Goal: Task Accomplishment & Management: Manage account settings

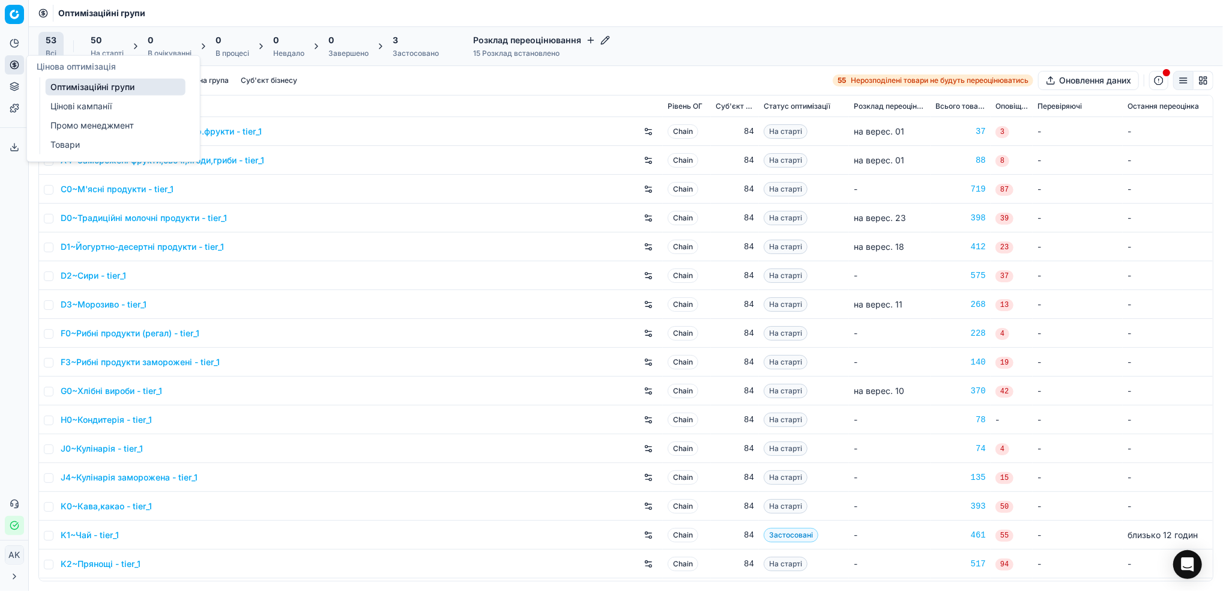
click at [64, 102] on link "Цінові кампанії" at bounding box center [116, 106] width 140 height 17
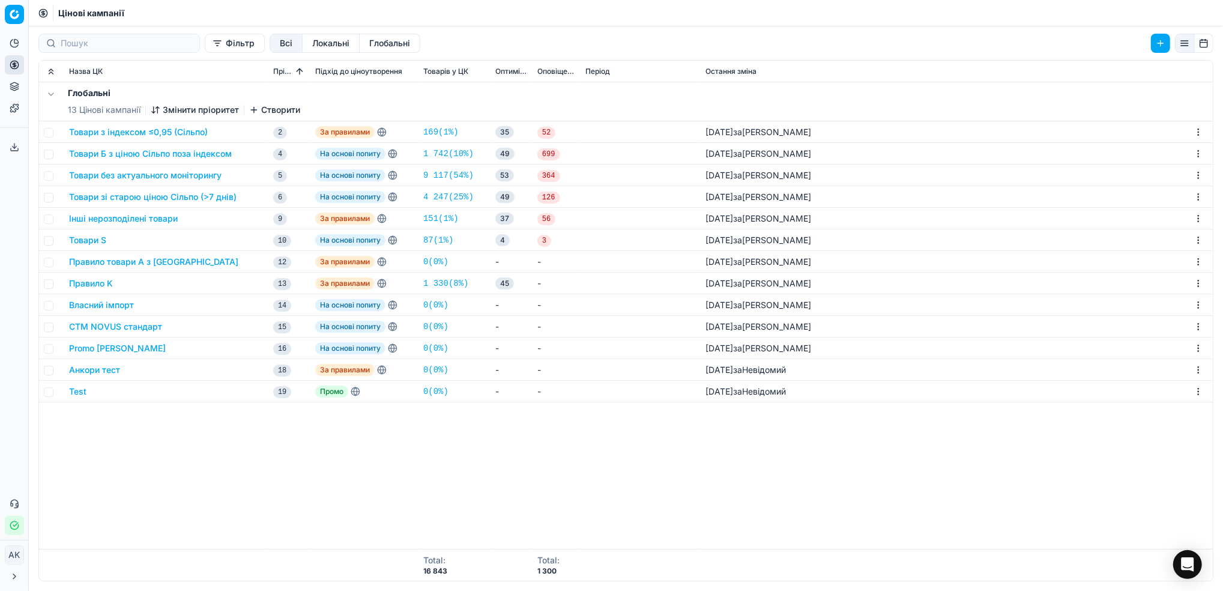
click at [116, 132] on button "Товари з індексом ≤0,95 (Сільпо)" at bounding box center [138, 132] width 139 height 12
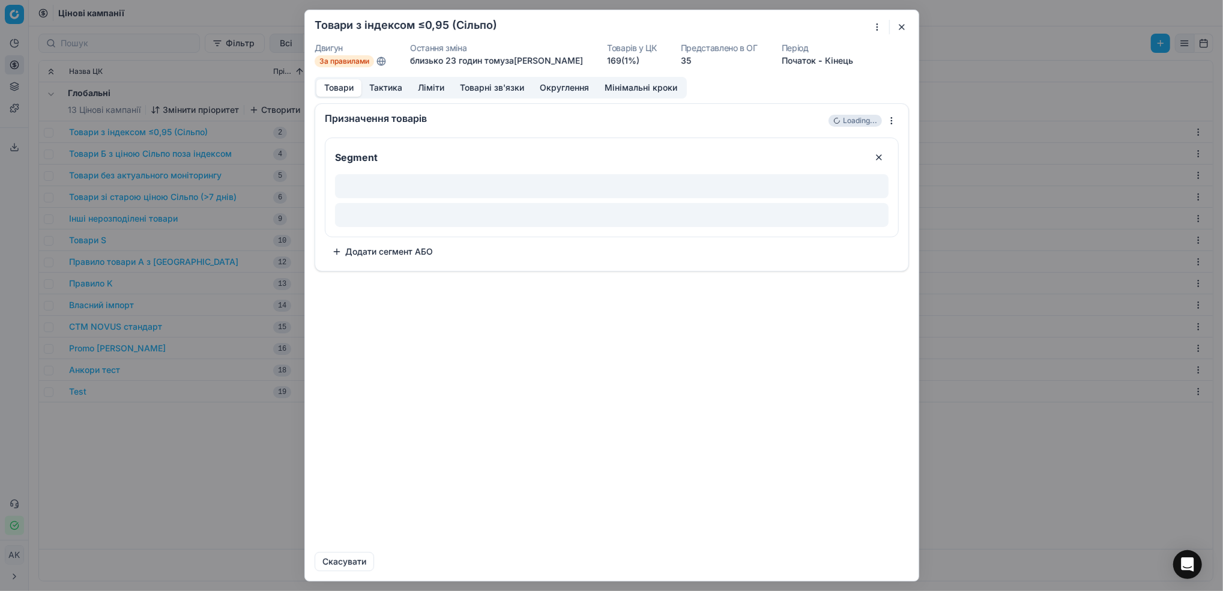
click at [426, 88] on button "Ліміти" at bounding box center [431, 87] width 42 height 17
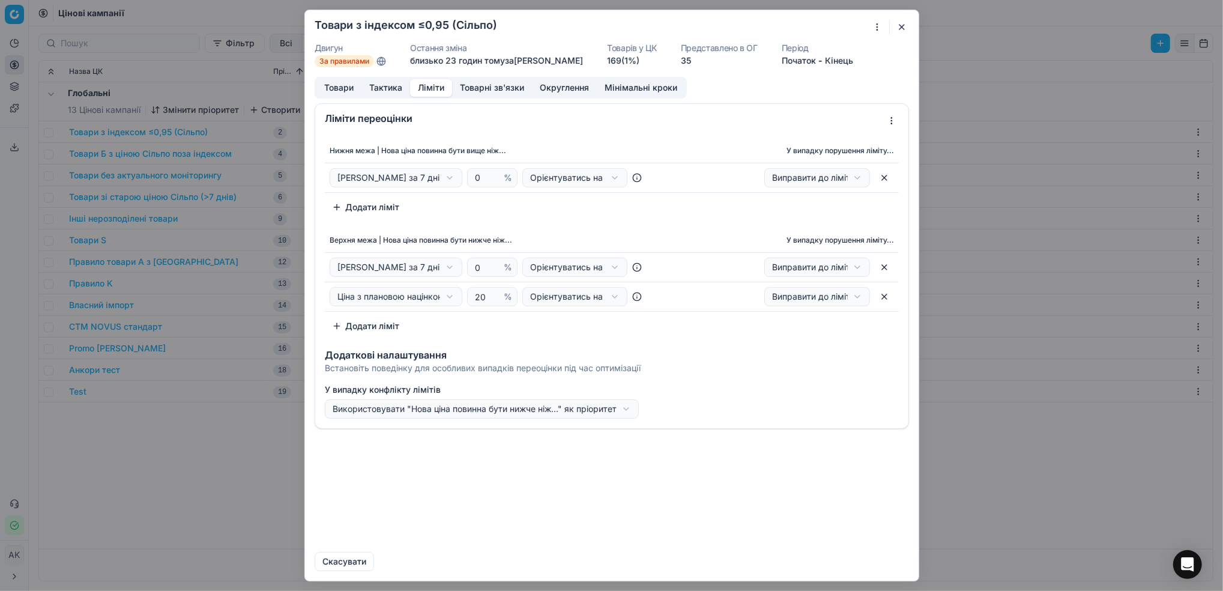
click at [881, 179] on button "button" at bounding box center [884, 177] width 19 height 19
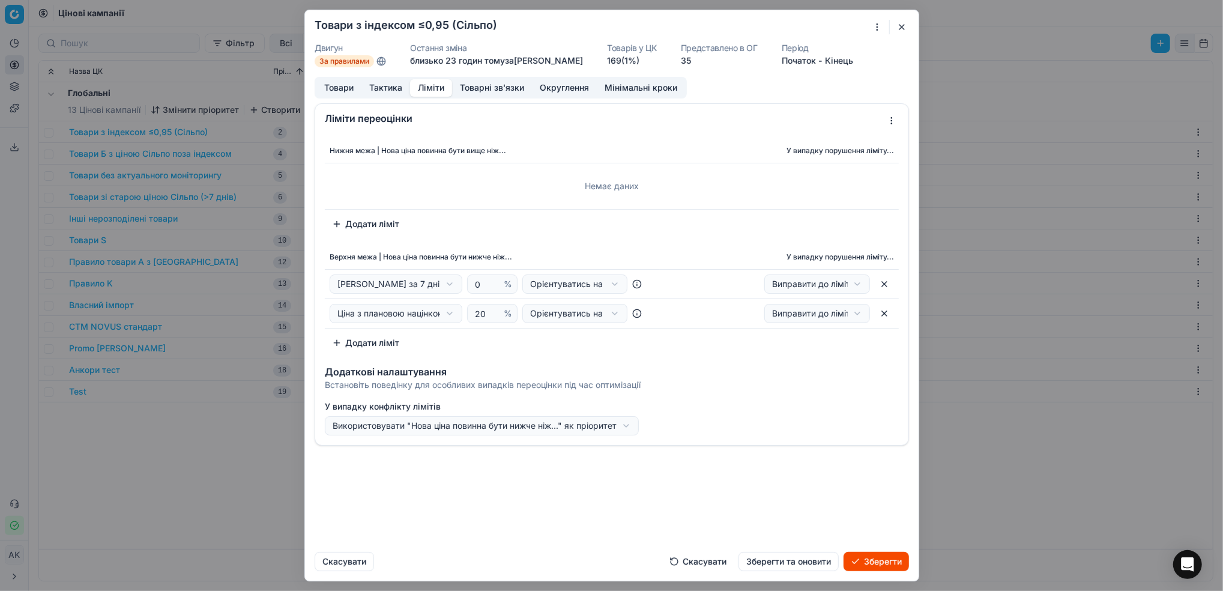
click at [804, 566] on button "Зберегти та оновити" at bounding box center [788, 561] width 100 height 19
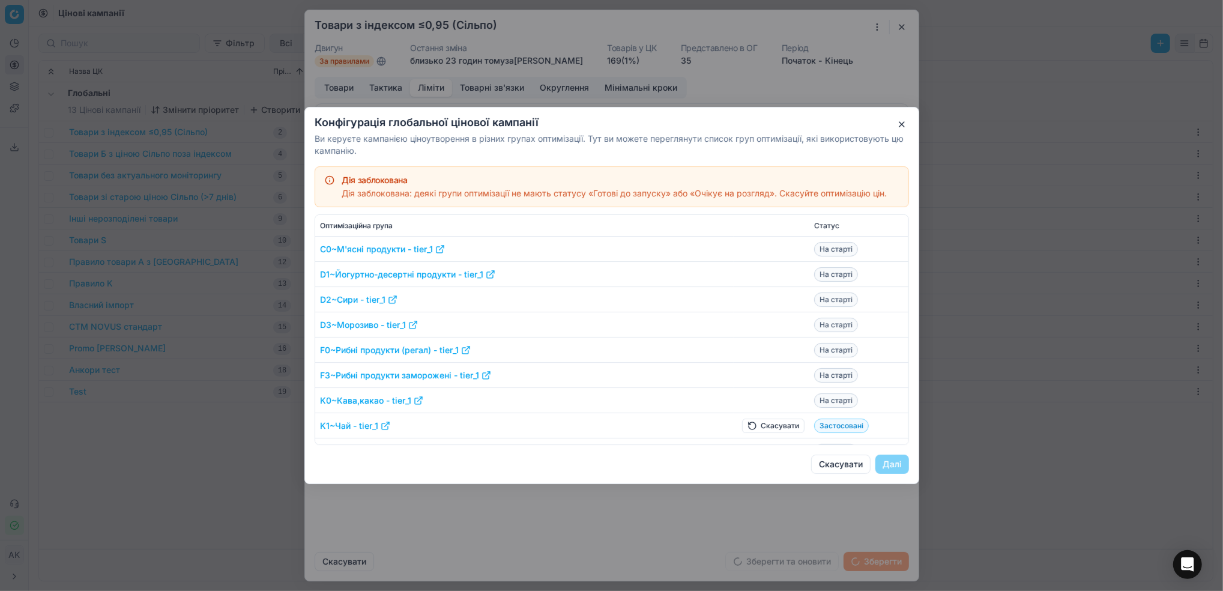
scroll to position [160, 0]
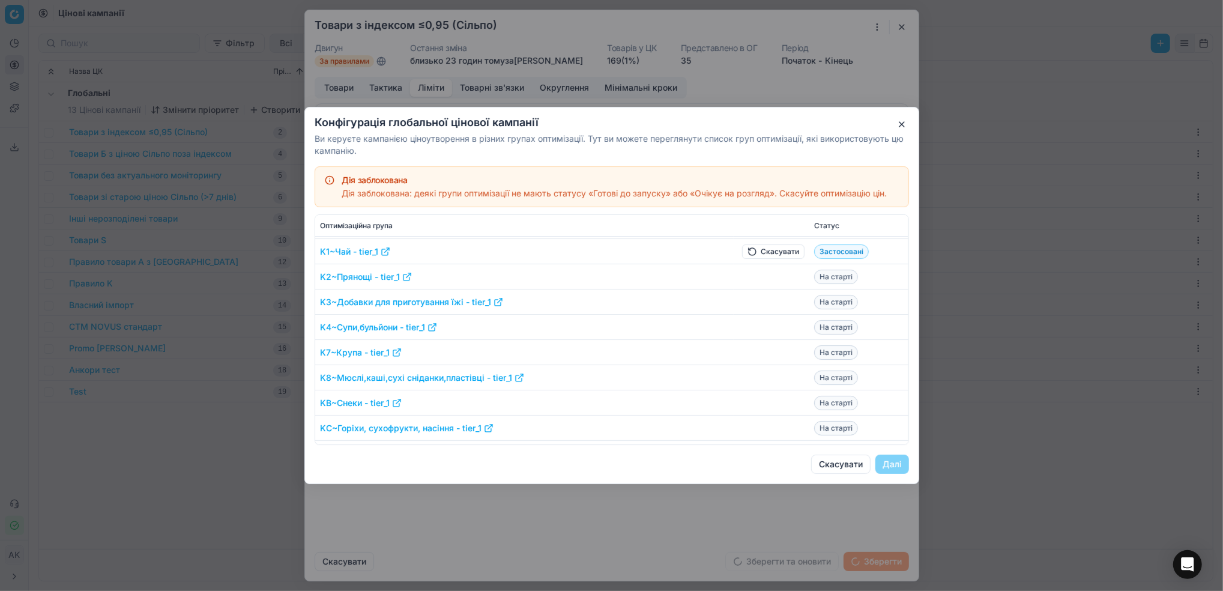
click at [757, 253] on button "Скасувати" at bounding box center [773, 251] width 62 height 14
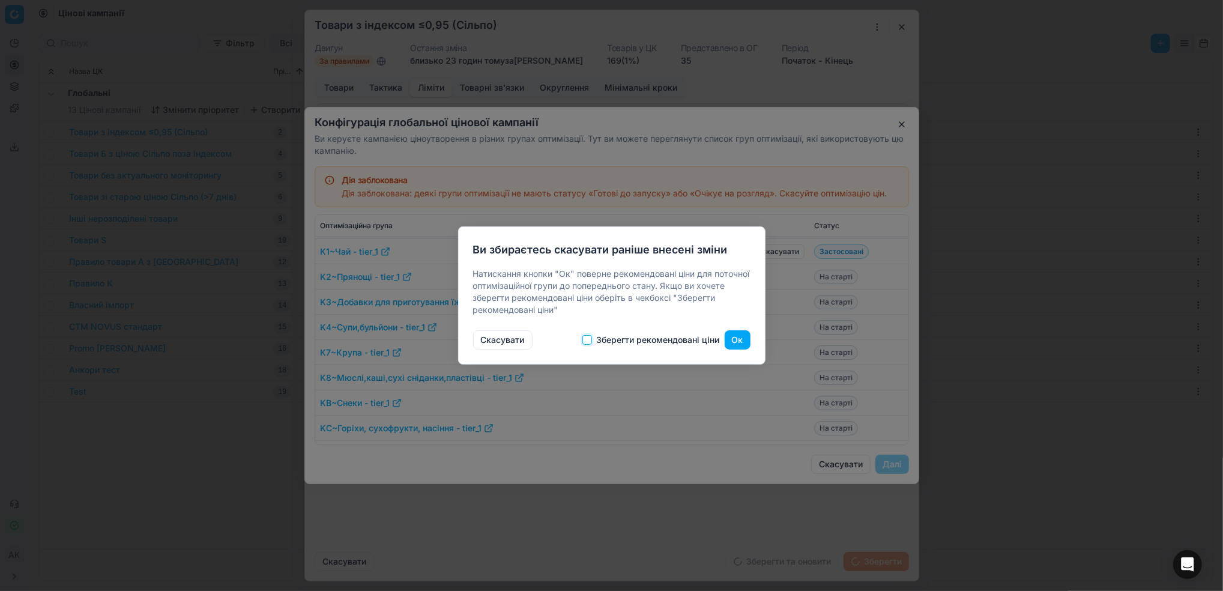
click at [583, 341] on input "Зберегти рекомендовані ціни" at bounding box center [587, 340] width 10 height 10
checkbox input "true"
click at [741, 337] on button "Ок" at bounding box center [738, 339] width 26 height 19
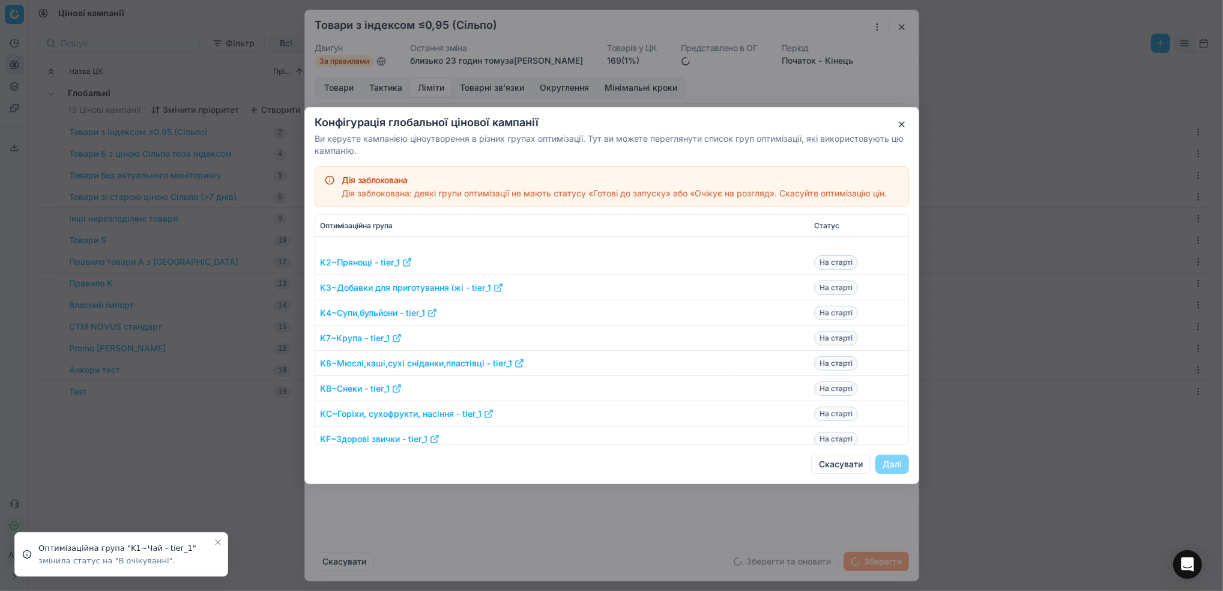
scroll to position [240, 0]
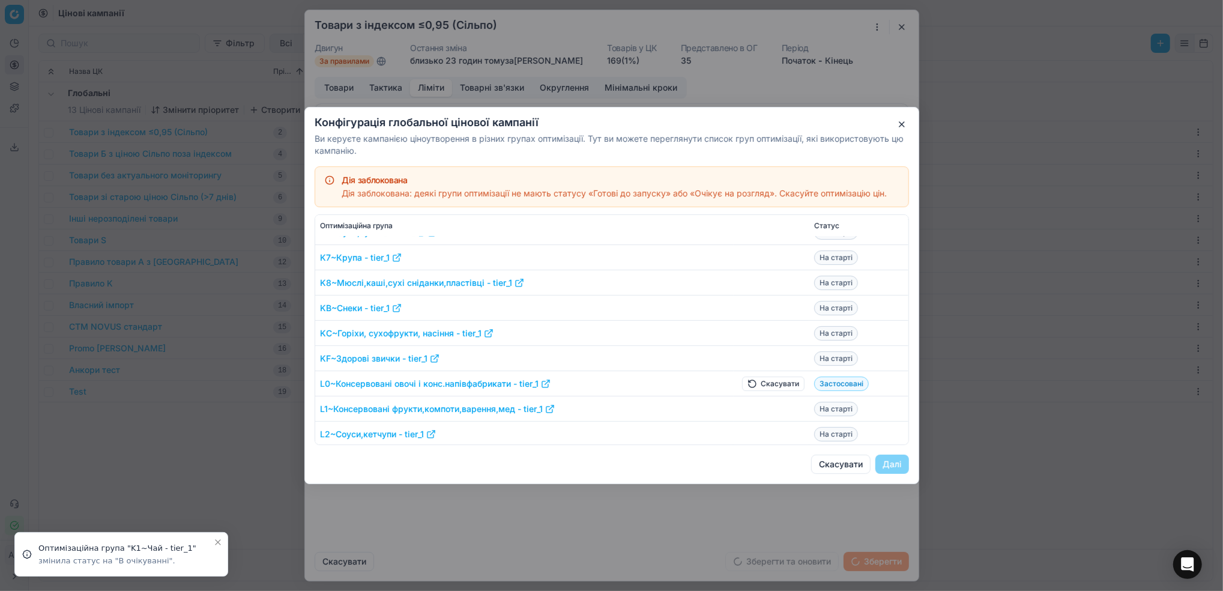
click at [749, 383] on button "Скасувати" at bounding box center [773, 383] width 62 height 14
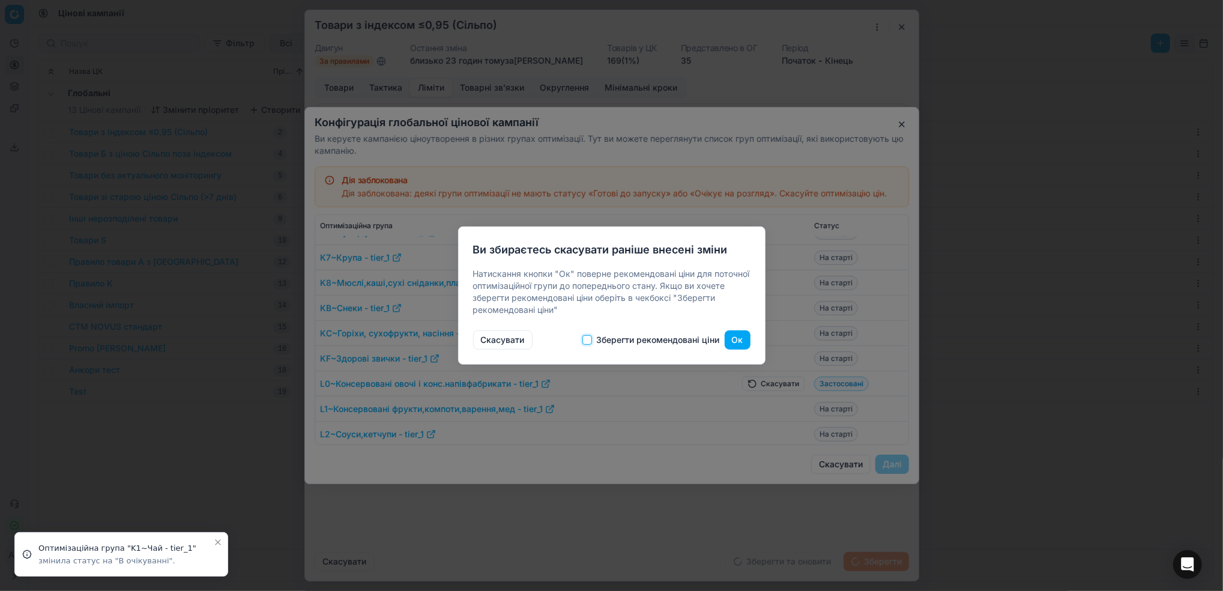
click at [588, 341] on input "Зберегти рекомендовані ціни" at bounding box center [587, 340] width 10 height 10
checkbox input "true"
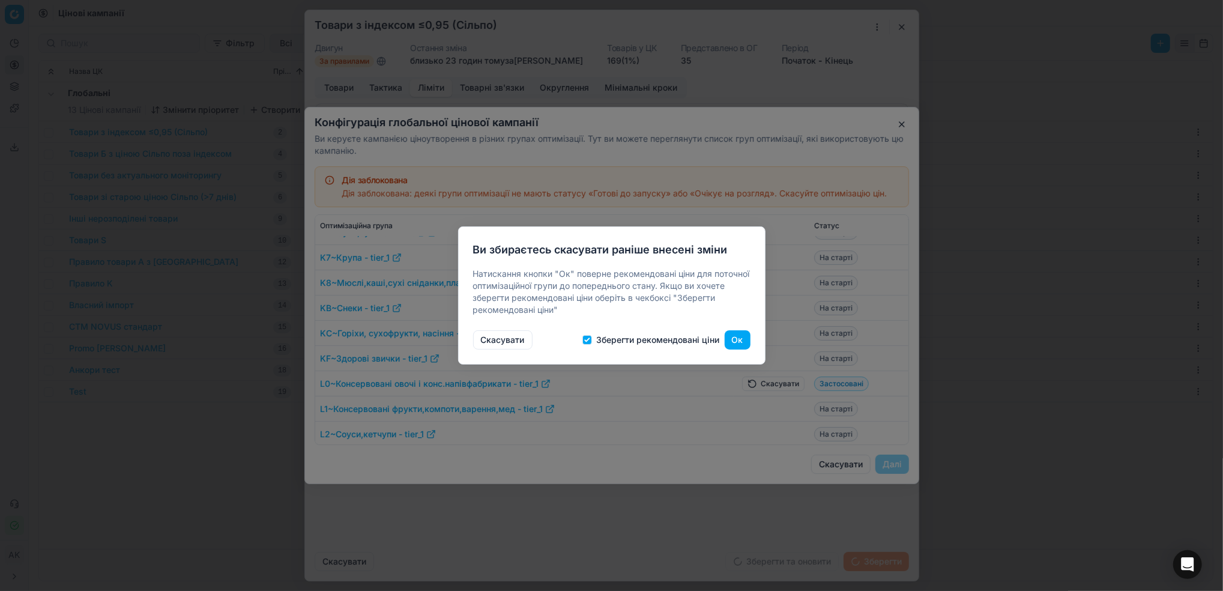
click at [737, 343] on button "Ок" at bounding box center [738, 339] width 26 height 19
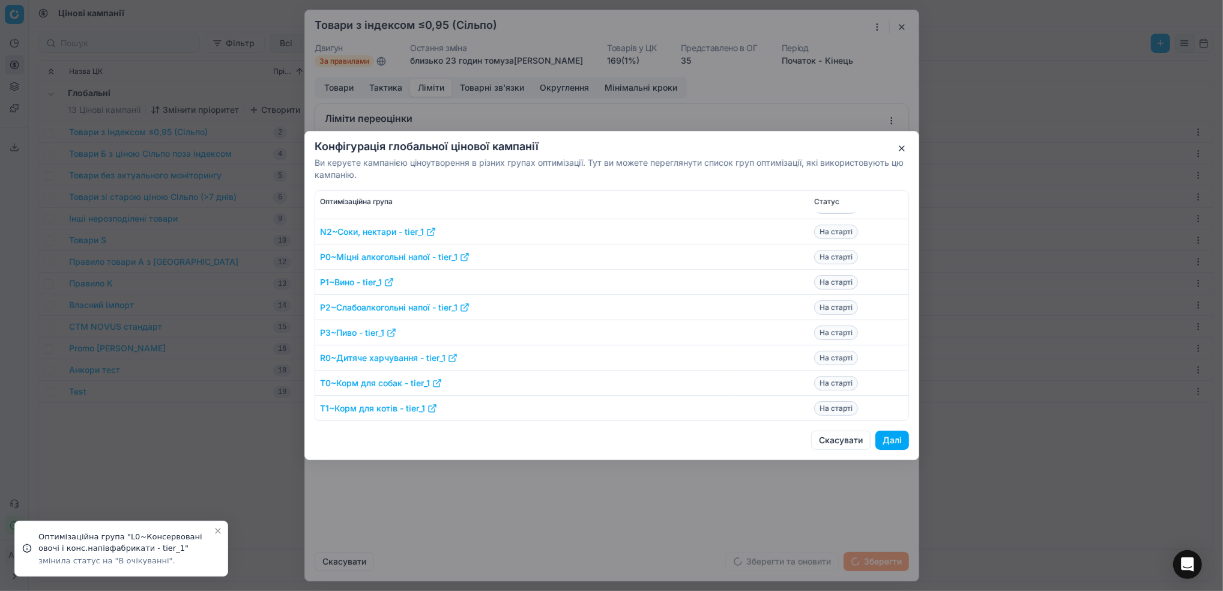
scroll to position [588, 0]
click at [887, 442] on button "Далі" at bounding box center [892, 439] width 34 height 19
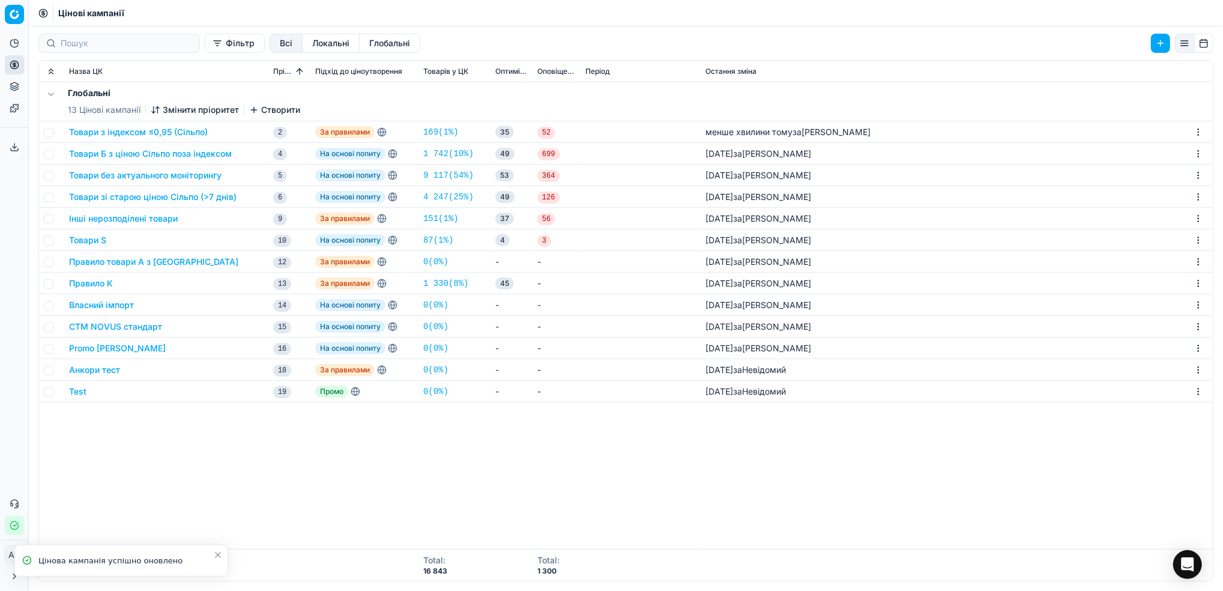
click at [126, 152] on button "Товари Б з ціною Сільпо поза індексом" at bounding box center [150, 154] width 163 height 12
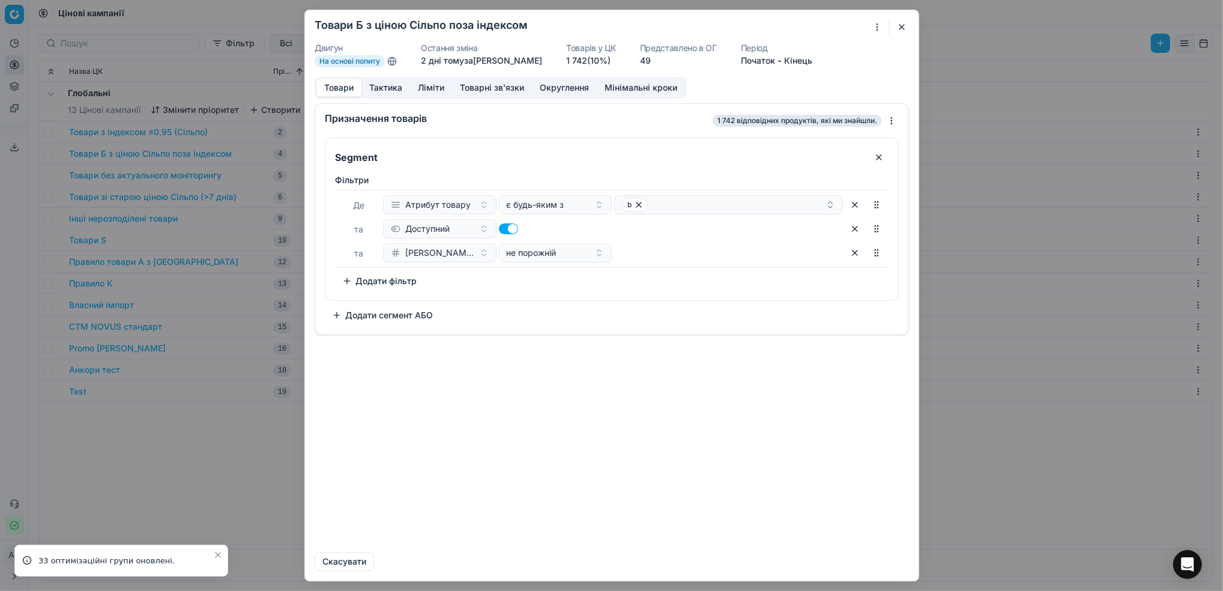
click at [428, 82] on button "Ліміти" at bounding box center [431, 87] width 42 height 17
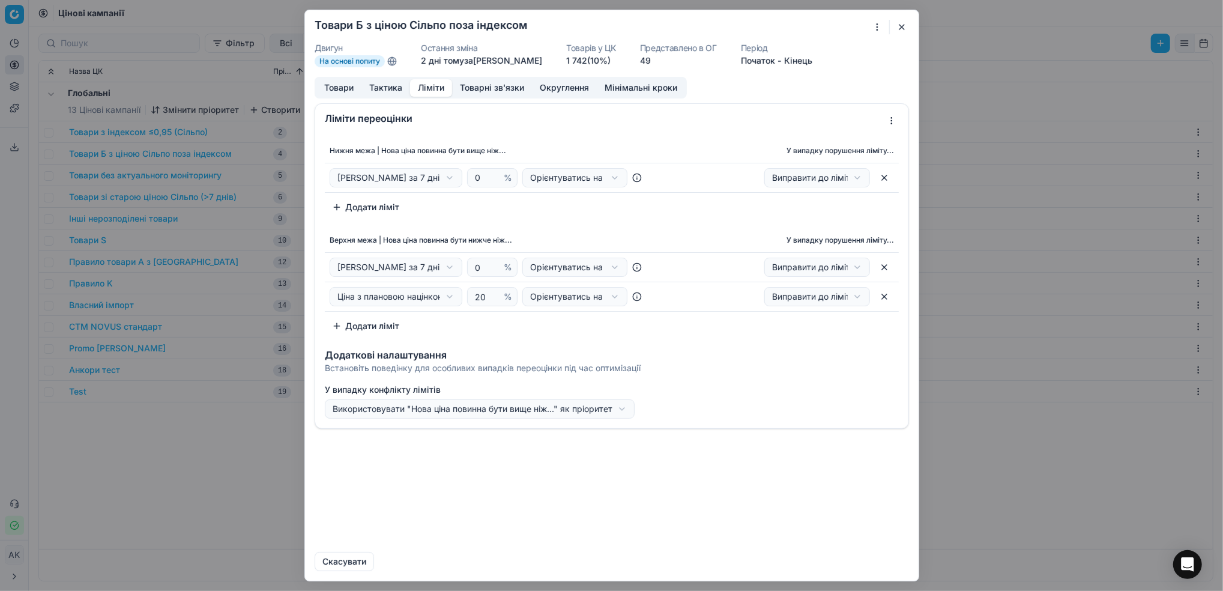
click at [450, 176] on div "Ми зберігаємо налаштування ЦК. Будь ласка, зачекайте, це може зайняти декілька …" at bounding box center [611, 295] width 1223 height 591
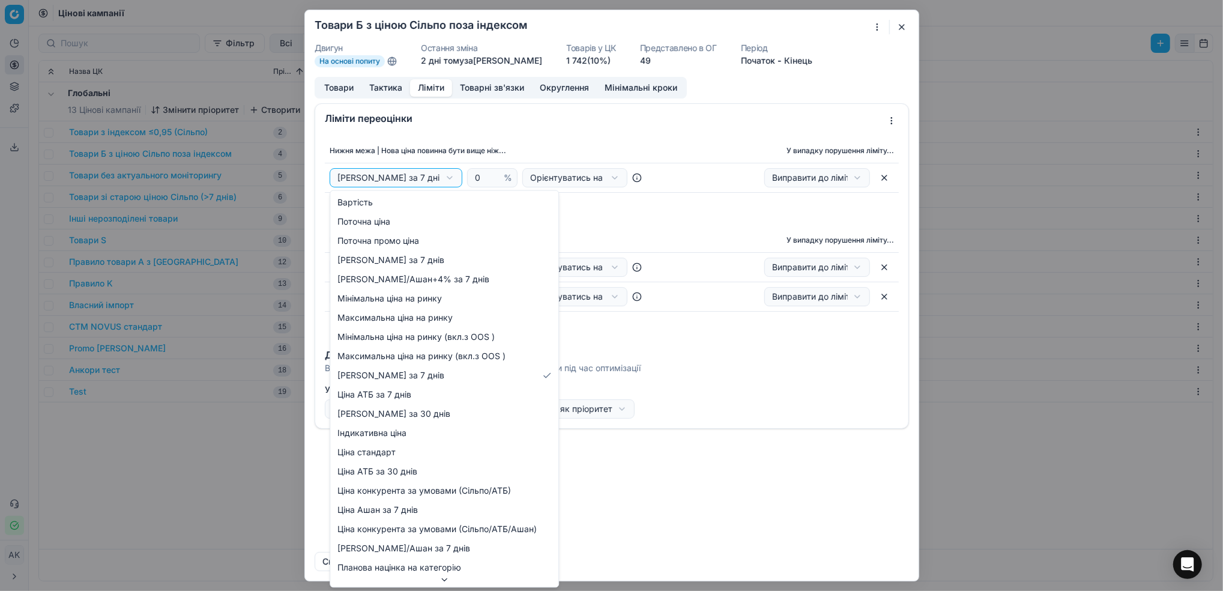
select select "last_price"
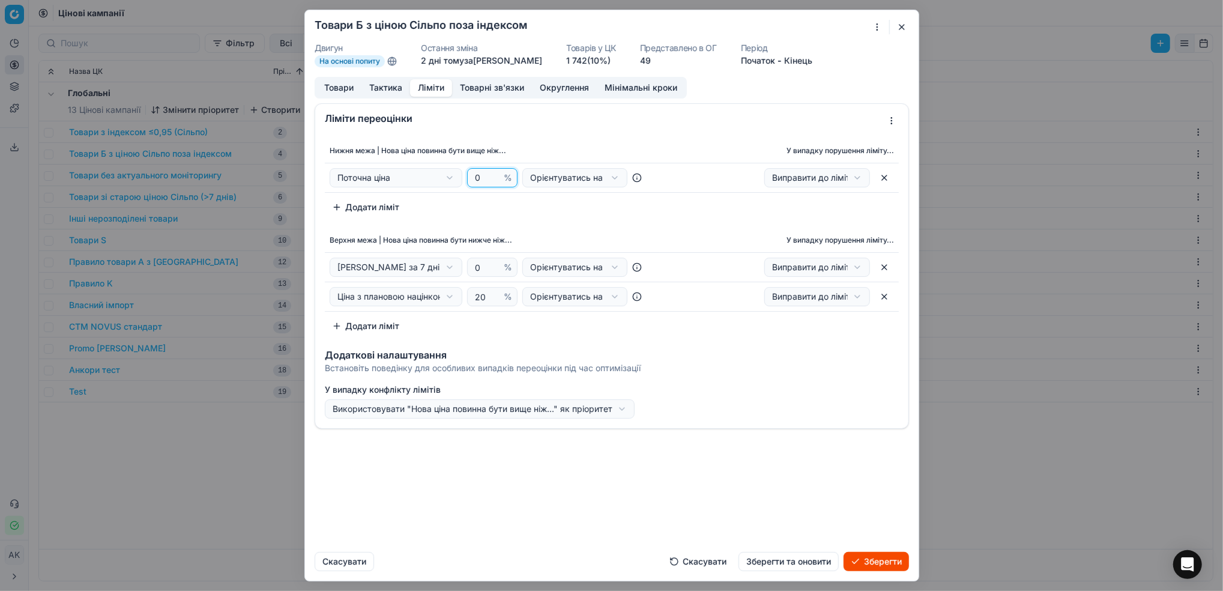
click at [479, 176] on input "0" at bounding box center [486, 178] width 29 height 18
type input "-5"
click at [370, 330] on button "Додати ліміт" at bounding box center [366, 325] width 82 height 19
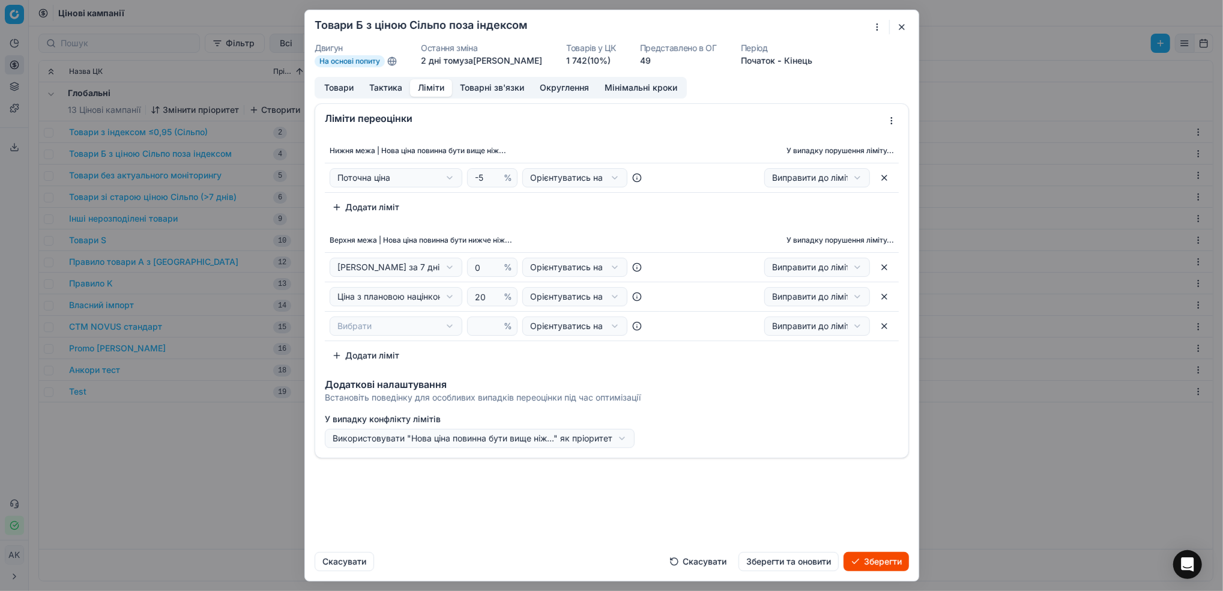
click at [448, 265] on div "Ми зберігаємо налаштування ЦК. Будь ласка, зачекайте, це може зайняти декілька …" at bounding box center [611, 295] width 1223 height 591
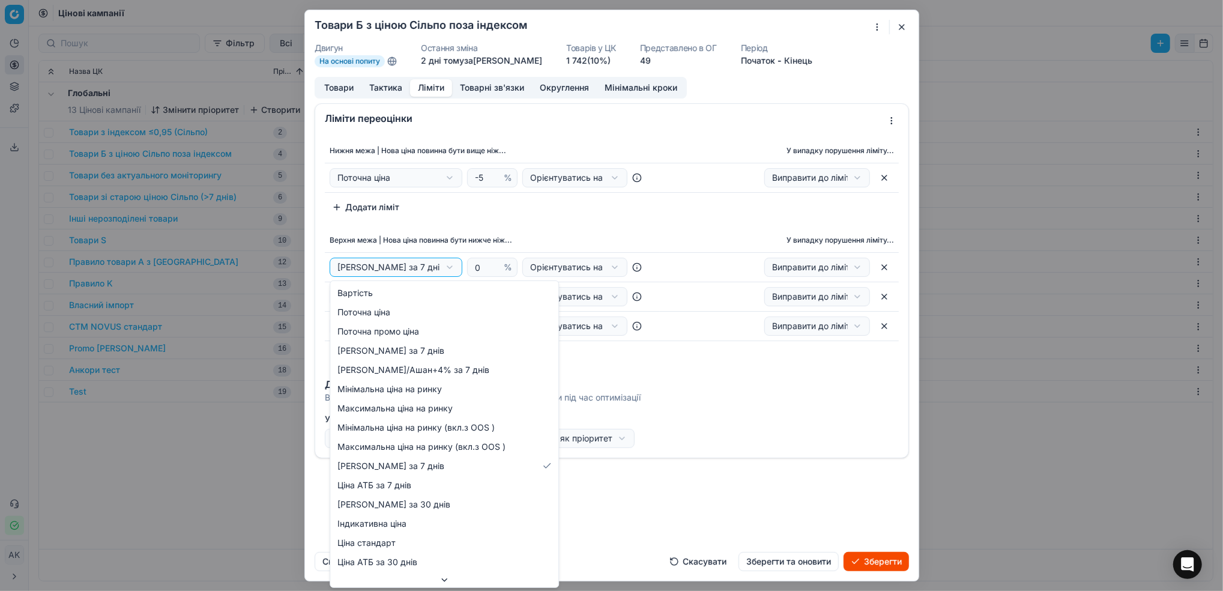
select select "last_price"
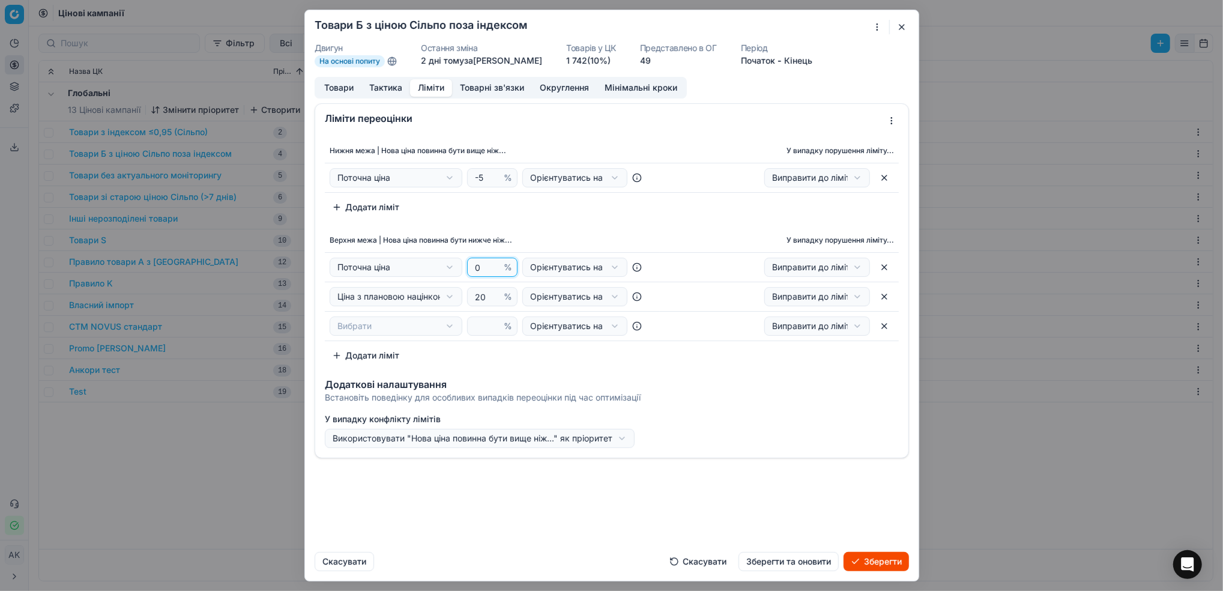
click at [481, 271] on input "0" at bounding box center [486, 267] width 29 height 18
type input "5"
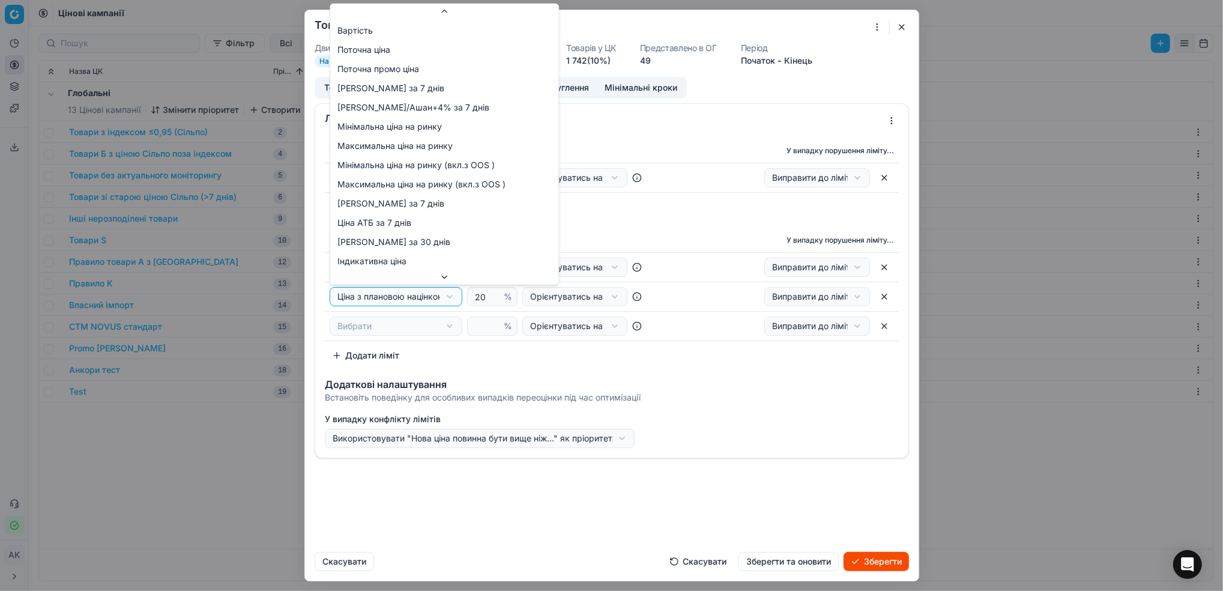
click at [449, 303] on div "Ми зберігаємо налаштування ЦК. Будь ласка, зачекайте, це може зайняти декілька …" at bounding box center [611, 295] width 1223 height 591
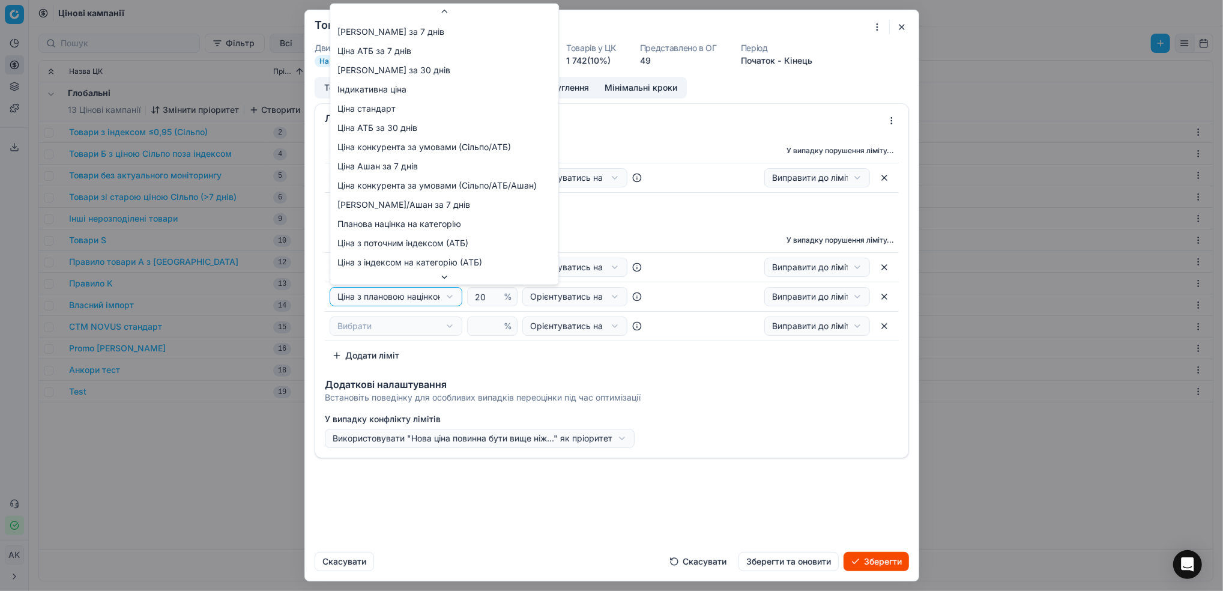
scroll to position [151, 0]
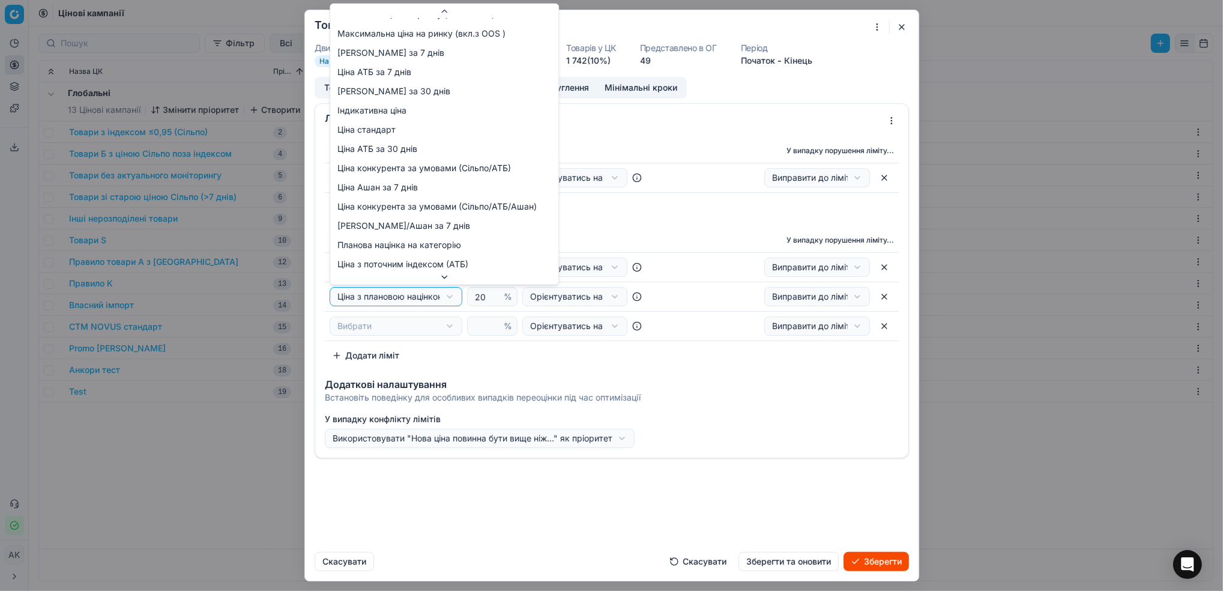
select select "cd_price_in_stock_silpo"
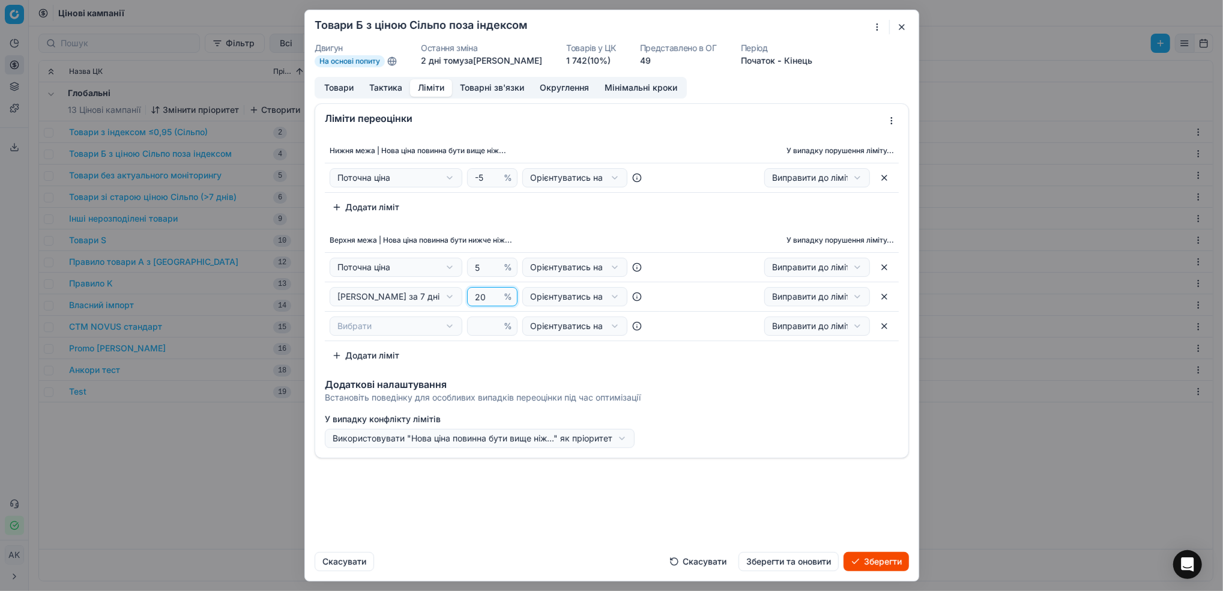
drag, startPoint x: 486, startPoint y: 294, endPoint x: 472, endPoint y: 295, distance: 13.3
click at [472, 295] on input "20" at bounding box center [486, 297] width 29 height 18
type input "2"
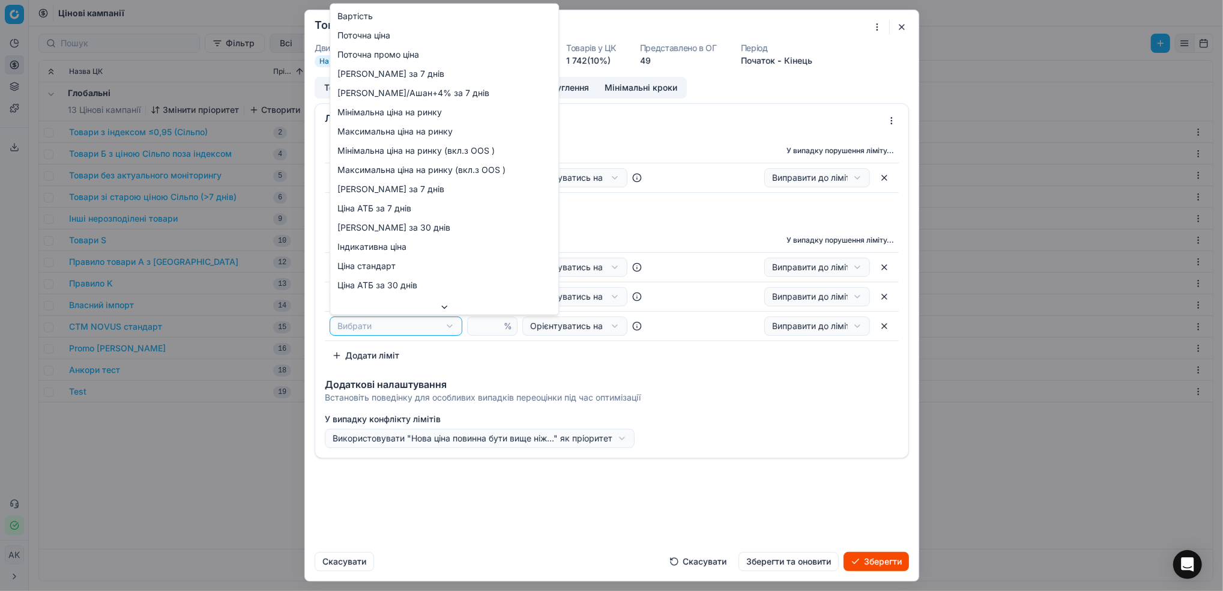
click at [449, 328] on div "Ми зберігаємо налаштування ЦК. Будь ласка, зачекайте, це може зайняти декілька …" at bounding box center [611, 295] width 1223 height 591
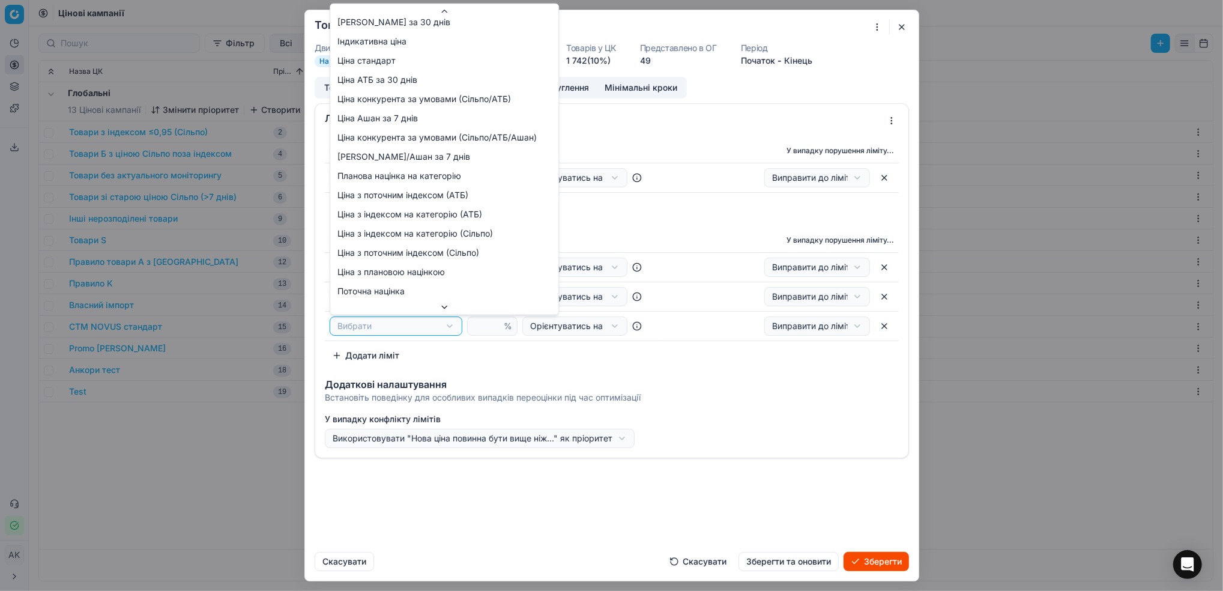
scroll to position [208, 0]
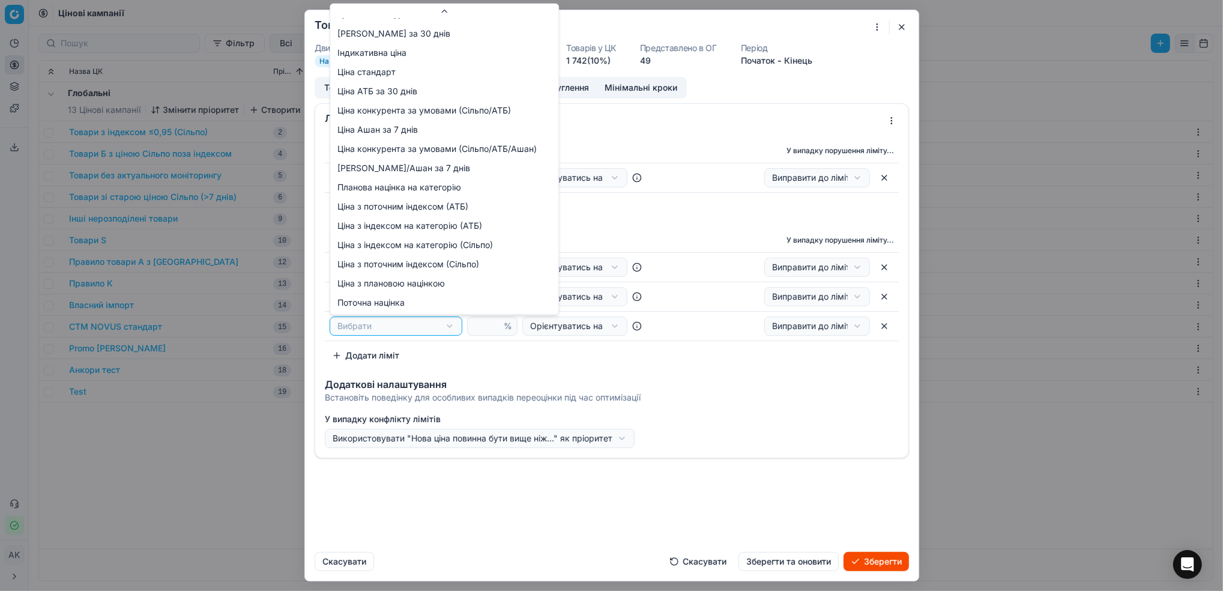
select select "plan_markup_cost"
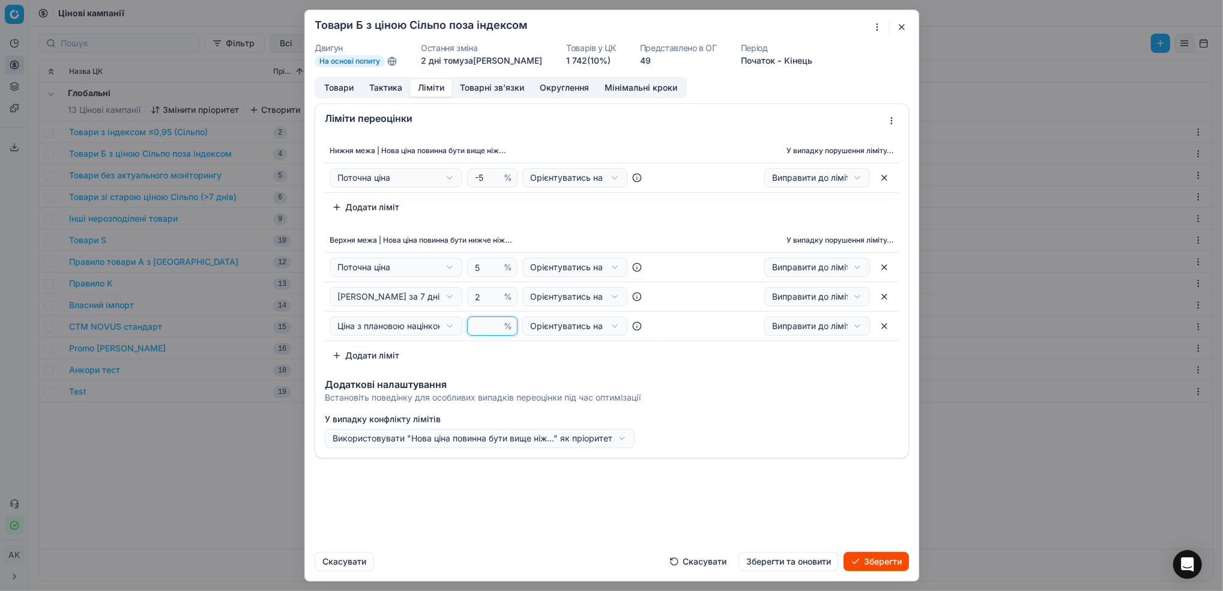
click at [484, 324] on input "number" at bounding box center [486, 326] width 29 height 18
type input "20"
click at [616, 439] on div "Ми зберігаємо налаштування ЦК. Будь ласка, зачекайте, це може зайняти декілька …" at bounding box center [611, 295] width 1223 height 591
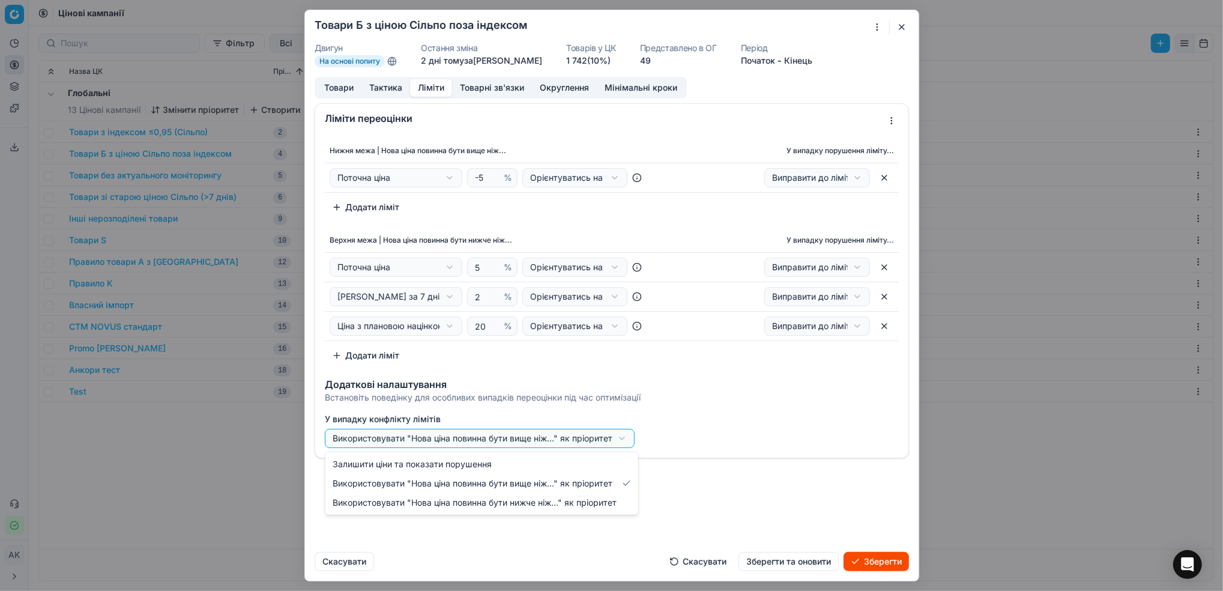
select select "upper"
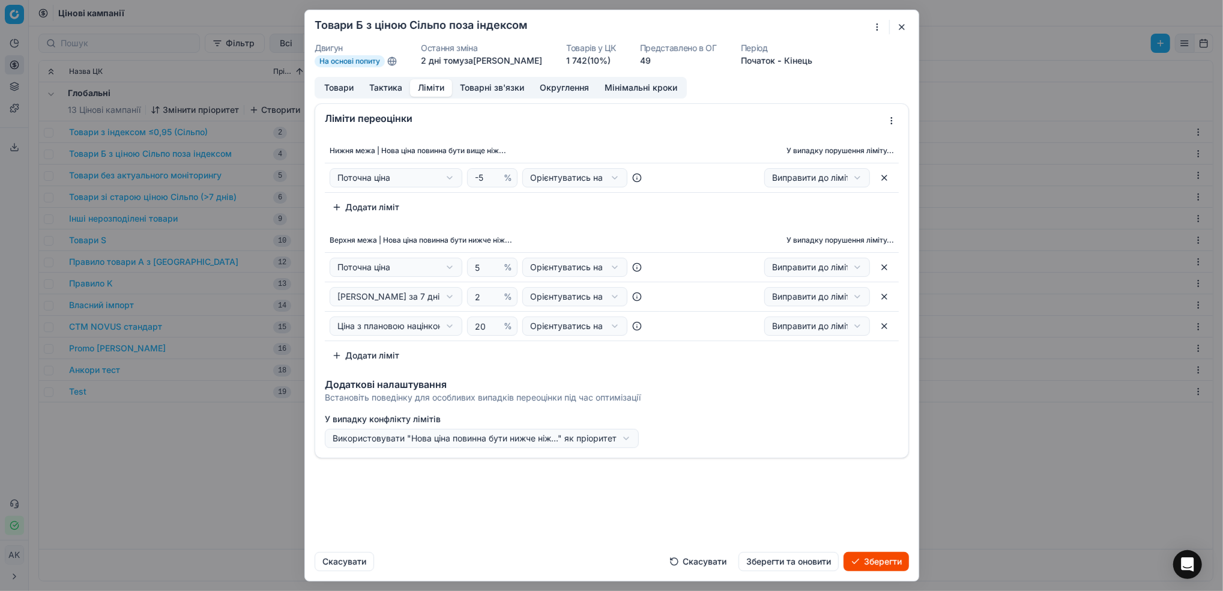
click at [780, 565] on button "Зберегти та оновити" at bounding box center [788, 561] width 100 height 19
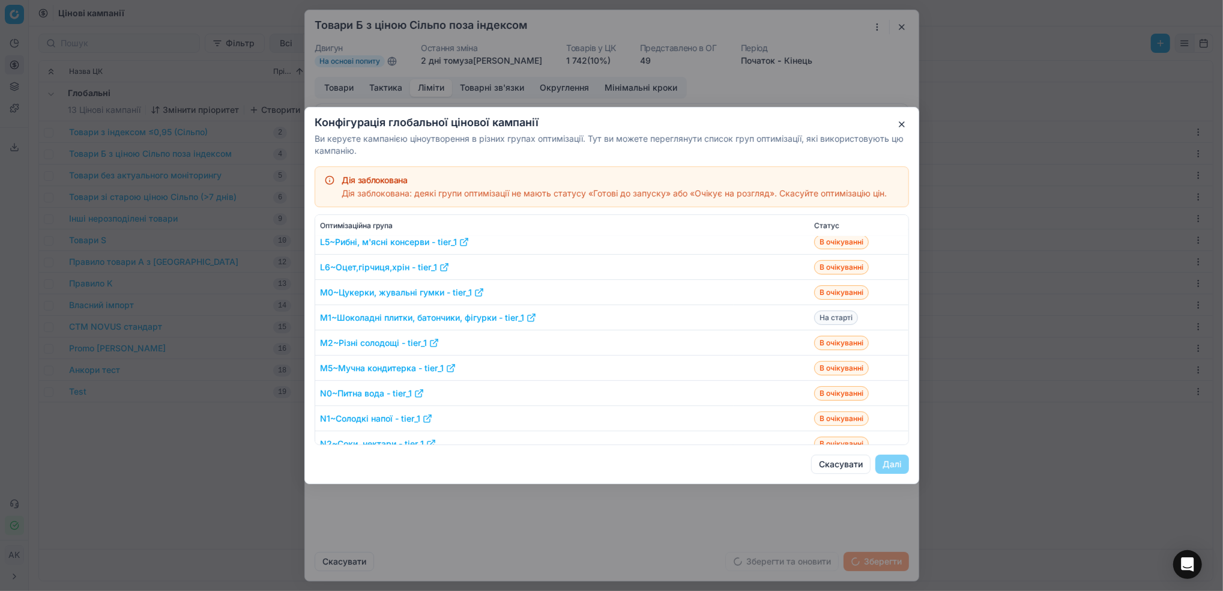
scroll to position [640, 0]
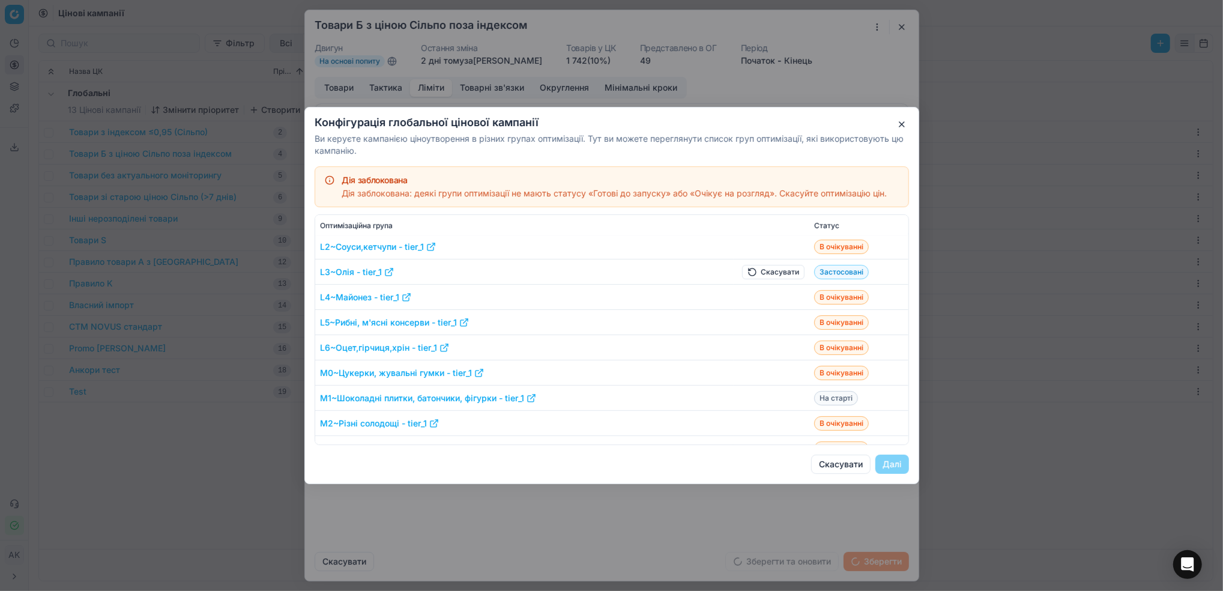
click at [771, 267] on button "Скасувати" at bounding box center [773, 272] width 62 height 14
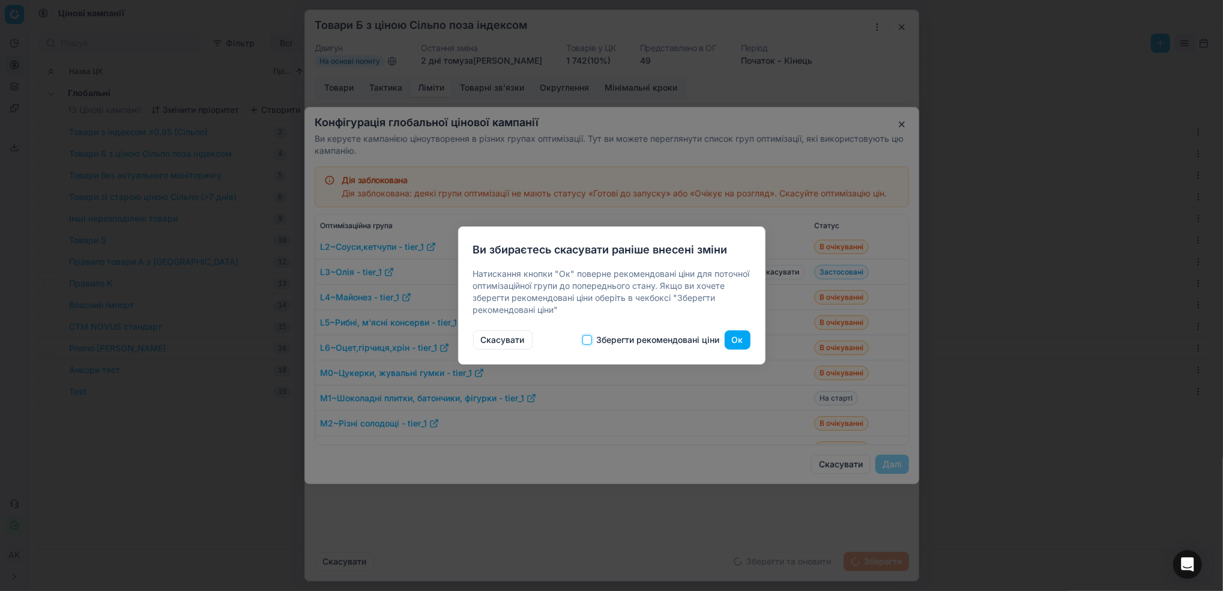
click at [587, 339] on input "Зберегти рекомендовані ціни" at bounding box center [587, 340] width 10 height 10
checkbox input "true"
click at [738, 339] on button "Ок" at bounding box center [738, 339] width 26 height 19
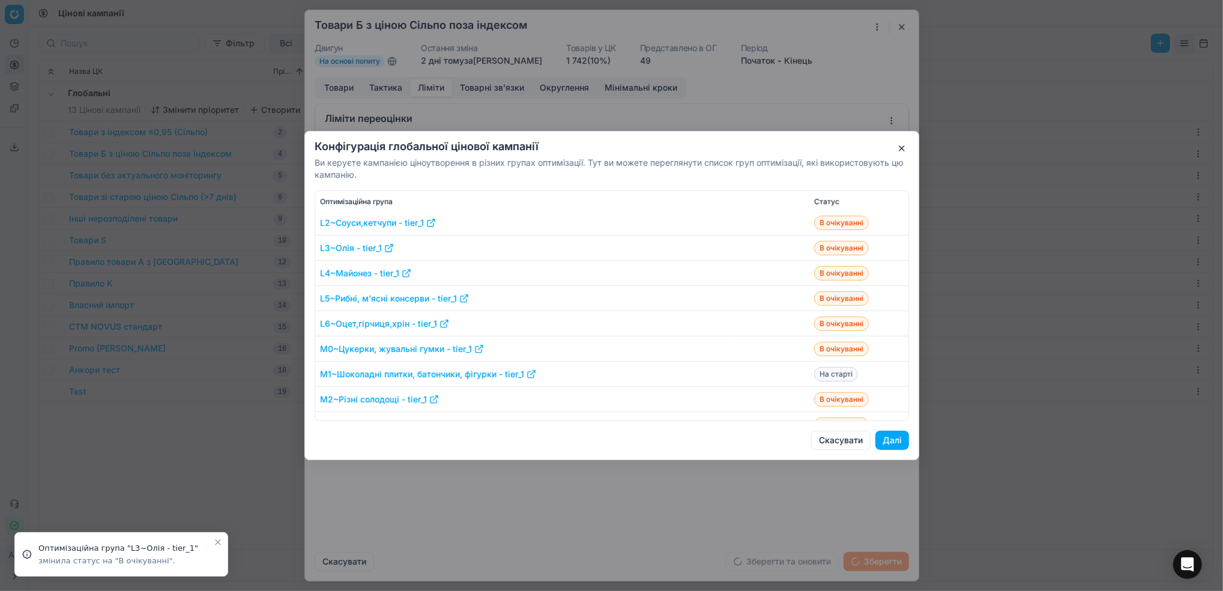
click at [890, 444] on button "Далі" at bounding box center [892, 439] width 34 height 19
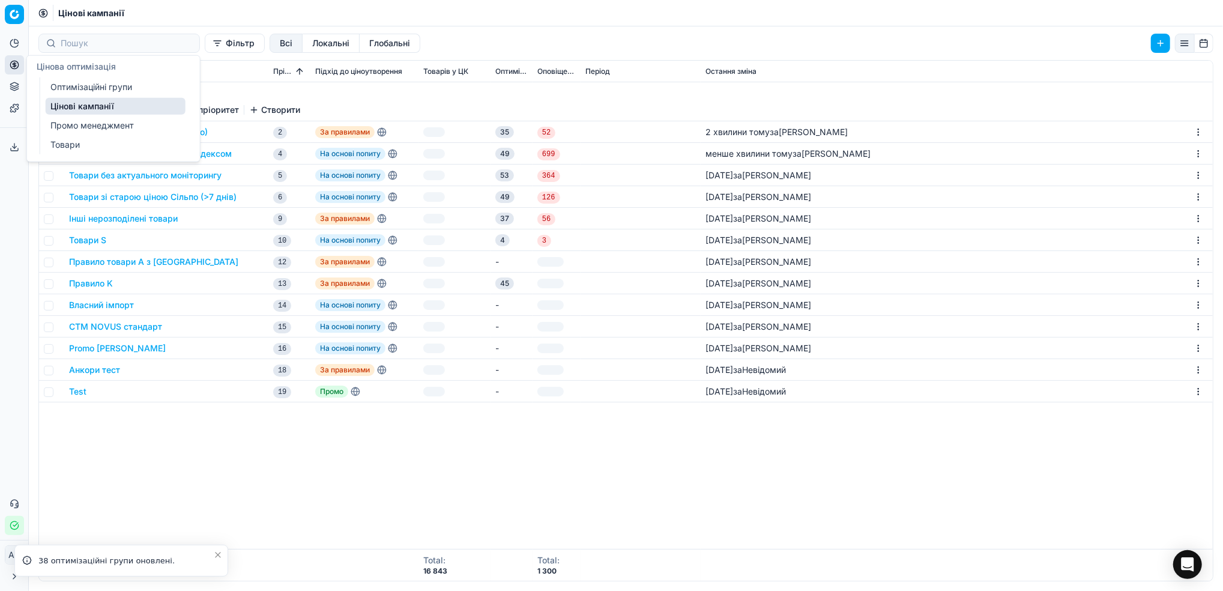
click at [94, 82] on link "Оптимізаційні групи" at bounding box center [116, 87] width 140 height 17
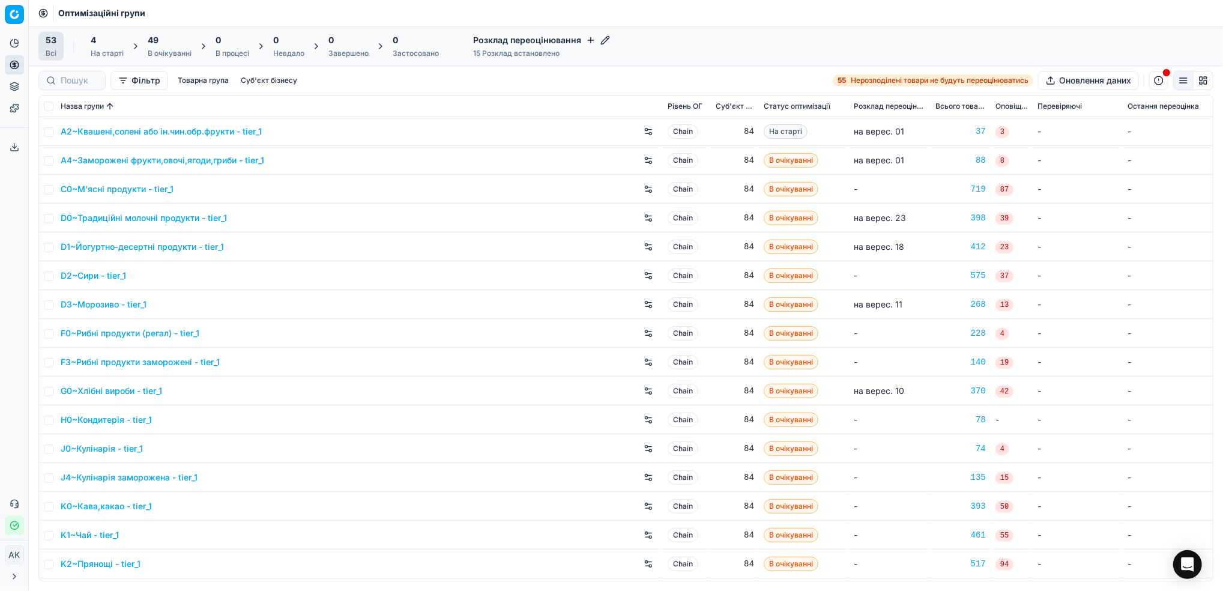
click at [178, 46] on div "49" at bounding box center [170, 40] width 44 height 12
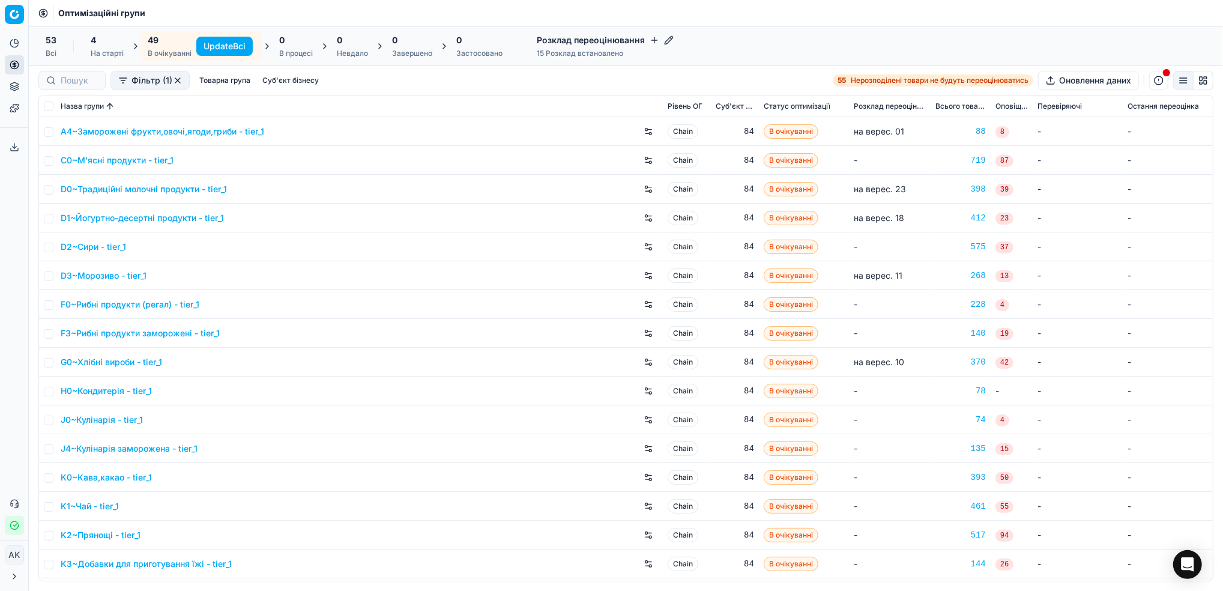
click at [214, 49] on button "Update Всі" at bounding box center [224, 46] width 56 height 19
